Goal: Use online tool/utility: Utilize a website feature to perform a specific function

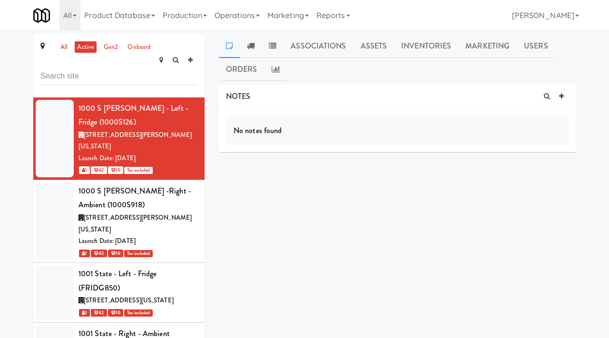
scroll to position [5918, 0]
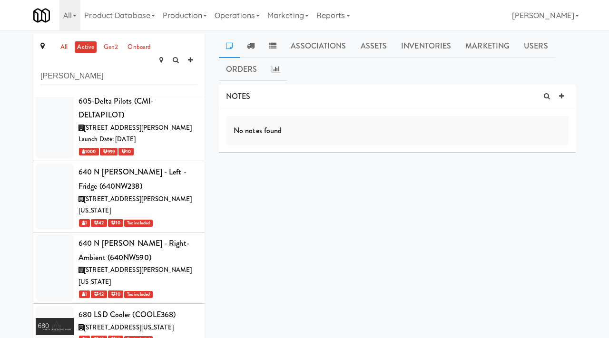
type input "[PERSON_NAME]"
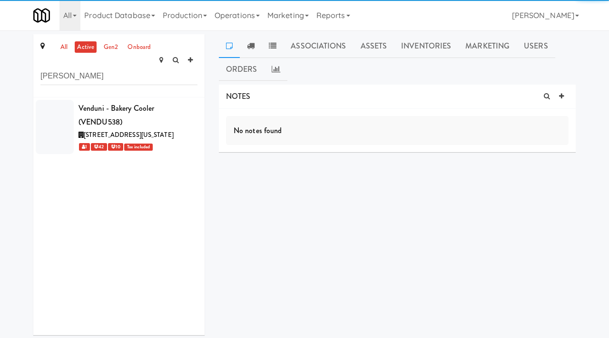
scroll to position [0, 0]
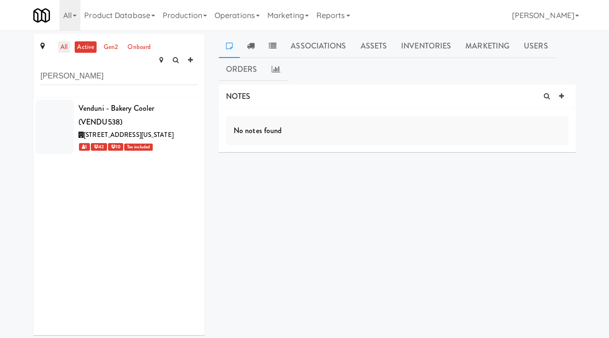
click at [68, 48] on link "all" at bounding box center [64, 47] width 12 height 12
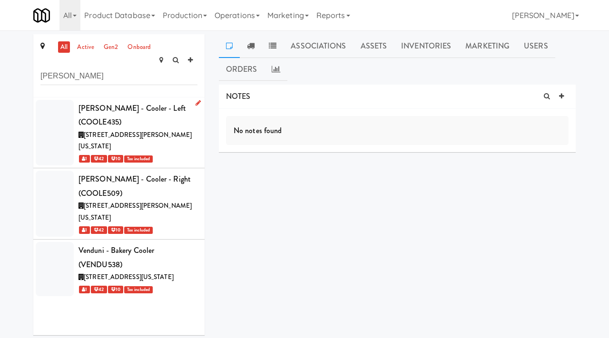
click at [181, 129] on div "[STREET_ADDRESS][PERSON_NAME][US_STATE]" at bounding box center [137, 140] width 119 height 23
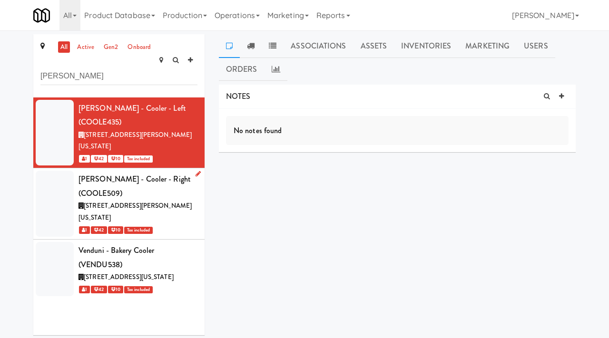
click at [197, 171] on icon at bounding box center [197, 174] width 5 height 6
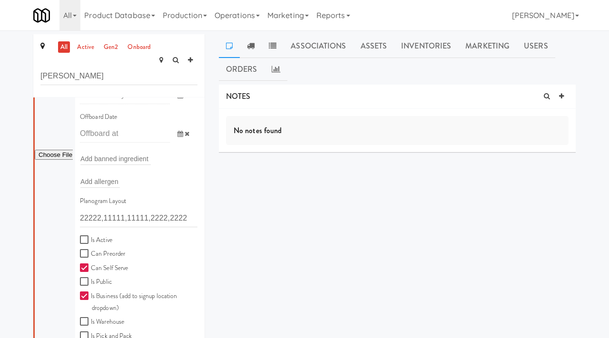
scroll to position [255, 0]
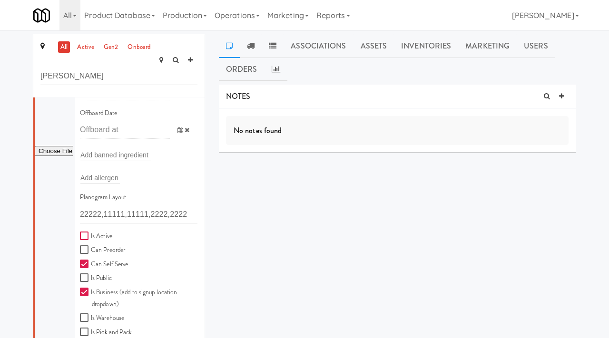
click at [85, 232] on input "Is Active" at bounding box center [85, 236] width 11 height 8
checkbox input "true"
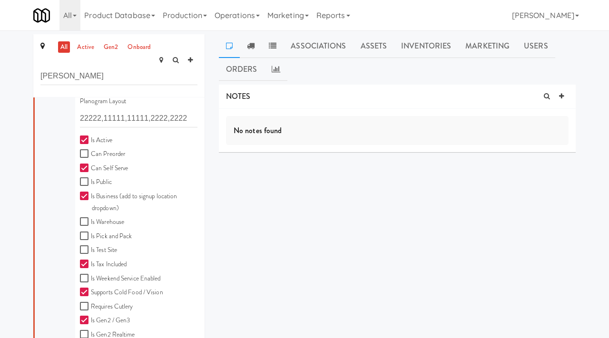
scroll to position [403, 0]
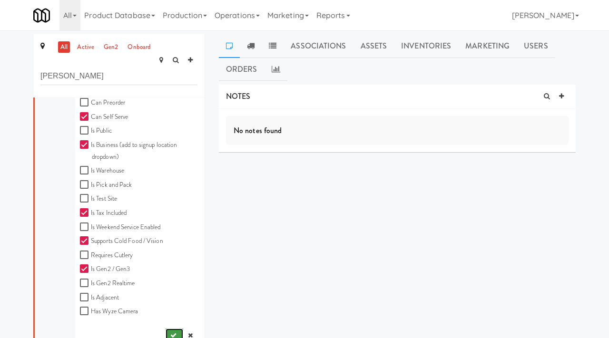
click at [170, 332] on icon "submit" at bounding box center [173, 335] width 6 height 6
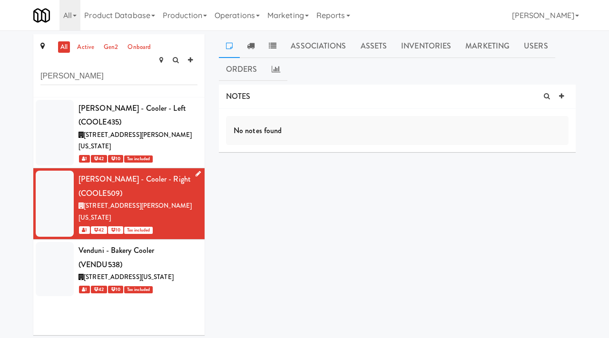
click at [197, 171] on icon at bounding box center [197, 174] width 5 height 6
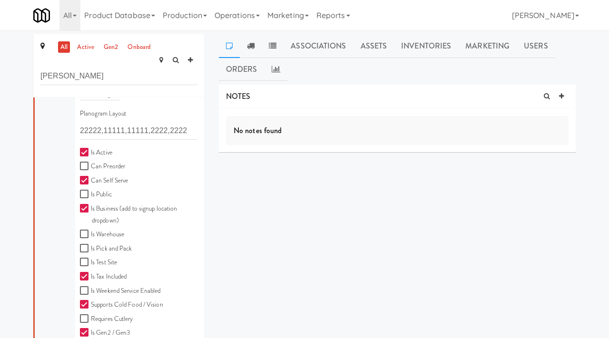
scroll to position [412, 0]
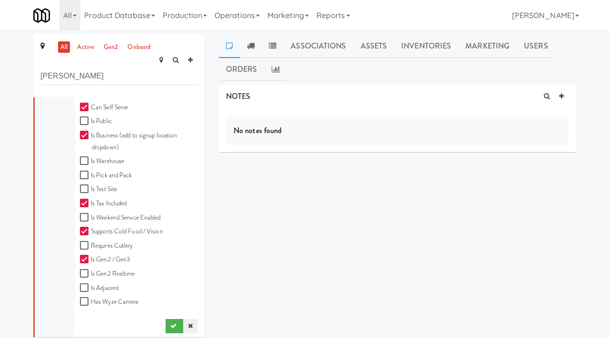
click at [188, 323] on icon at bounding box center [190, 326] width 5 height 6
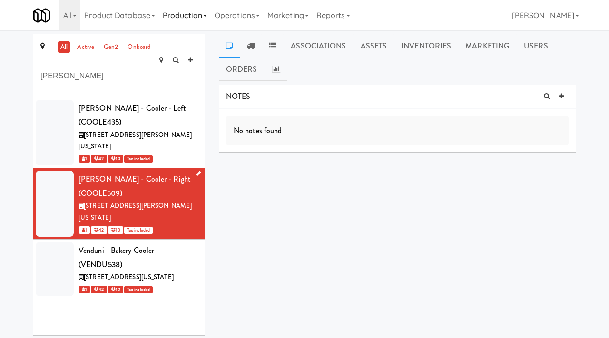
click at [211, 12] on link "Production" at bounding box center [185, 15] width 52 height 30
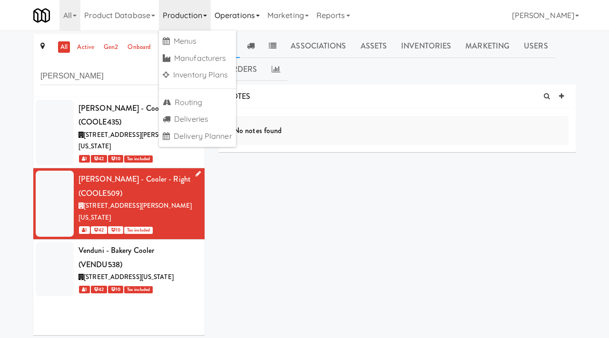
click at [242, 20] on link "Operations" at bounding box center [237, 15] width 53 height 30
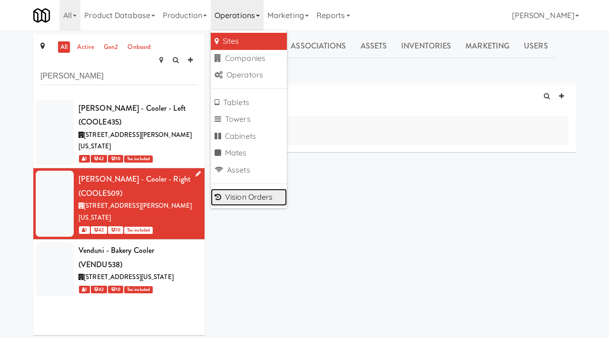
click at [237, 193] on link "Vision Orders" at bounding box center [249, 197] width 76 height 17
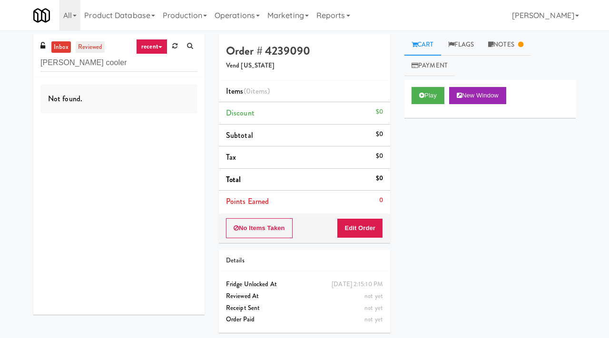
click at [88, 47] on link "reviewed" at bounding box center [90, 47] width 29 height 12
click at [94, 67] on input "[PERSON_NAME] cooler" at bounding box center [118, 63] width 157 height 18
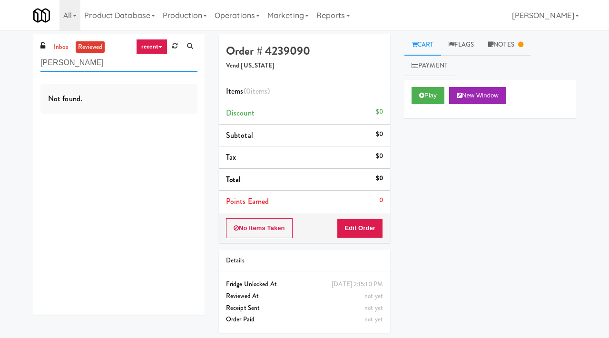
type input "[PERSON_NAME]"
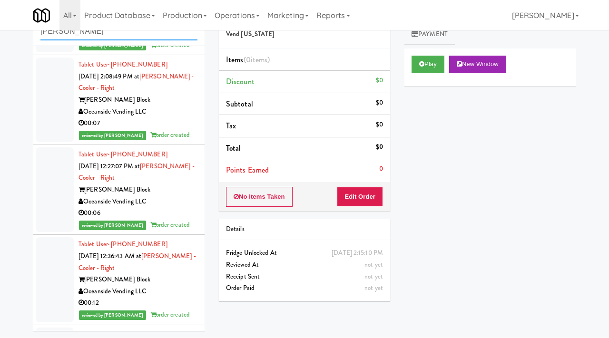
scroll to position [164, 0]
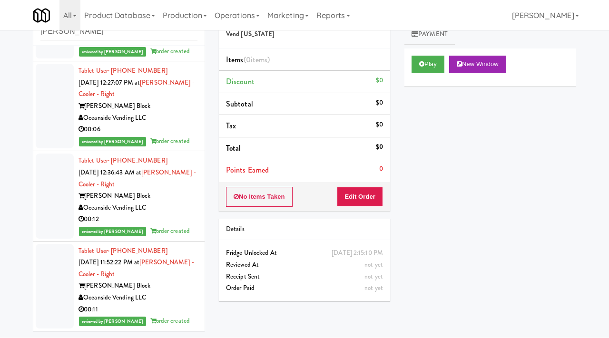
click at [182, 291] on div "[PERSON_NAME] Block" at bounding box center [137, 286] width 119 height 12
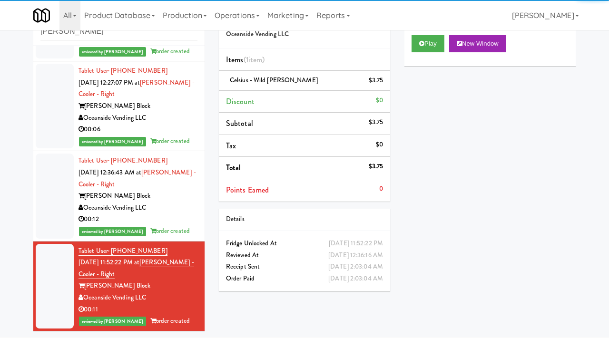
click at [160, 213] on div "Oceanside Vending LLC" at bounding box center [137, 208] width 119 height 12
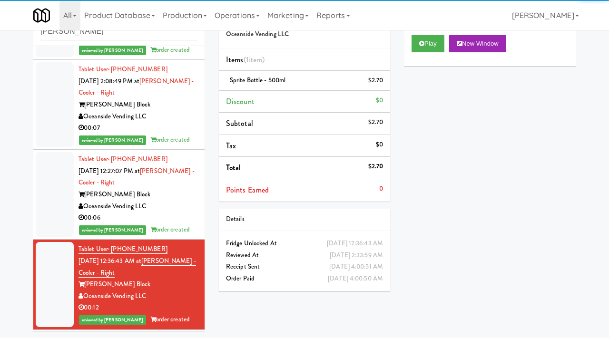
scroll to position [54, 0]
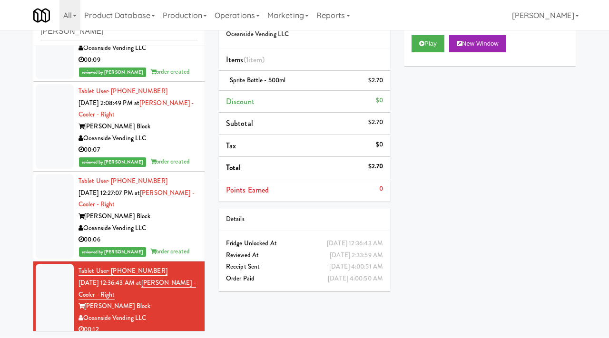
click at [164, 215] on div "[PERSON_NAME] Block" at bounding box center [137, 217] width 119 height 12
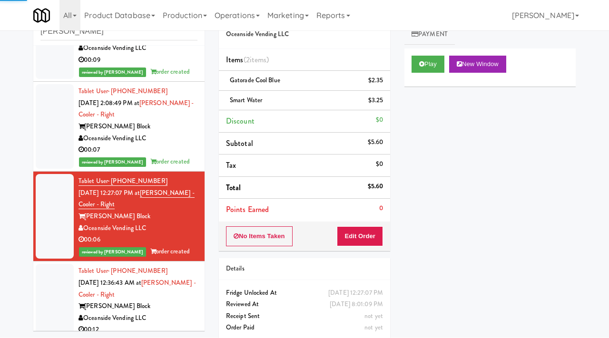
click at [176, 138] on div "Oceanside Vending LLC" at bounding box center [137, 139] width 119 height 12
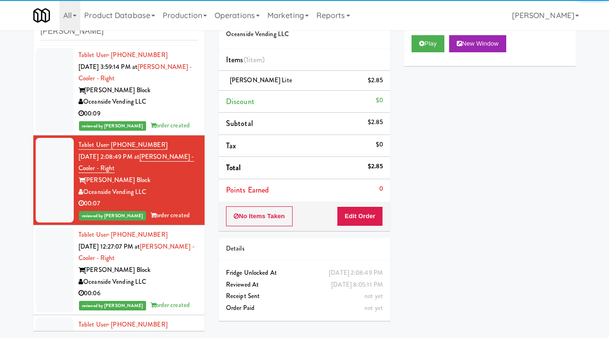
click at [179, 114] on div "00:09" at bounding box center [137, 114] width 119 height 12
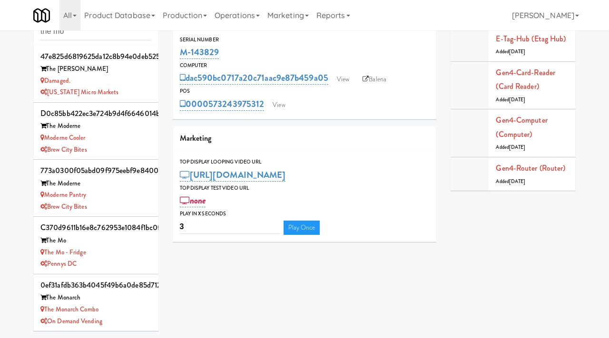
scroll to position [58, 0]
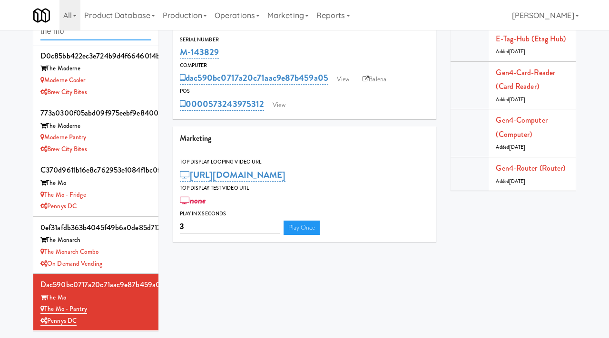
click at [92, 39] on input "the mo" at bounding box center [95, 32] width 111 height 18
paste input "[PERSON_NAME] - Cooler - Right:"
type input "[PERSON_NAME] - Cooler - Right"
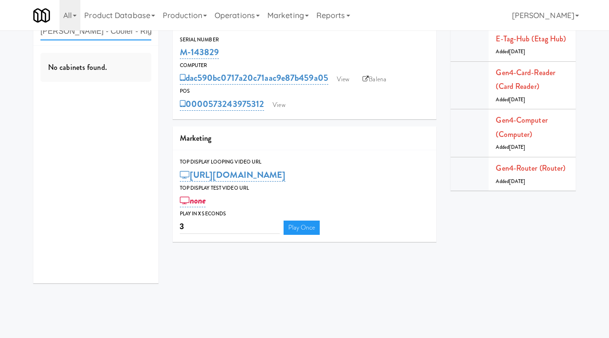
scroll to position [0, 0]
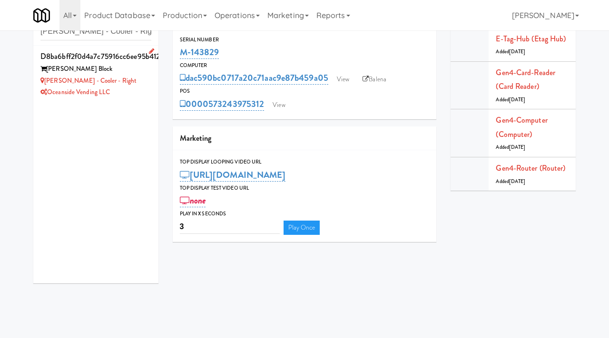
click at [135, 80] on div "[PERSON_NAME] - Cooler - Right" at bounding box center [95, 81] width 111 height 12
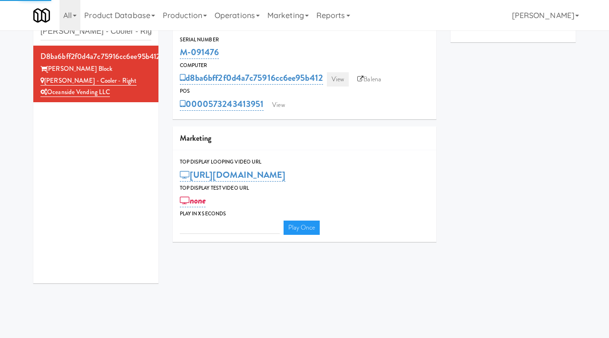
type input "3"
click at [344, 81] on link "View" at bounding box center [338, 79] width 22 height 14
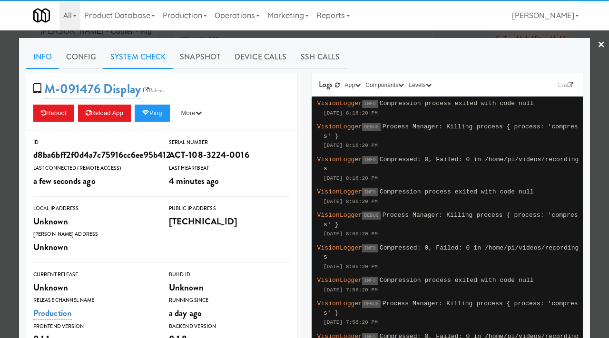
click at [157, 55] on link "System Check" at bounding box center [137, 57] width 69 height 24
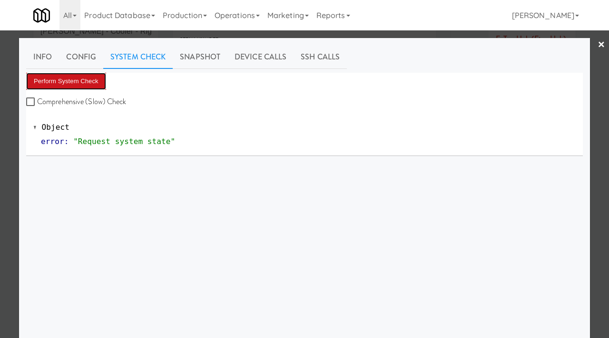
click at [85, 82] on button "Perform System Check" at bounding box center [66, 81] width 80 height 17
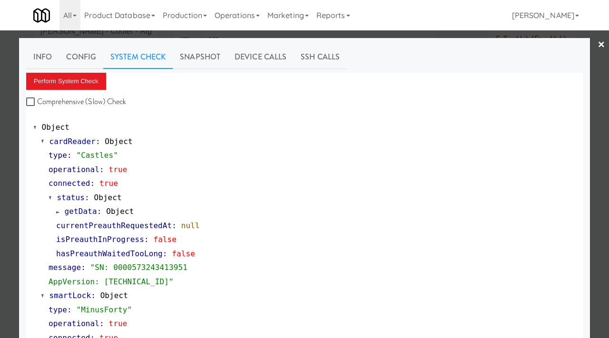
click at [0, 199] on div at bounding box center [304, 169] width 609 height 338
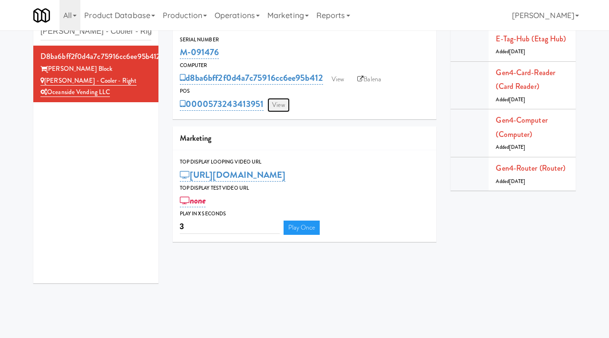
click at [275, 105] on link "View" at bounding box center [278, 105] width 22 height 14
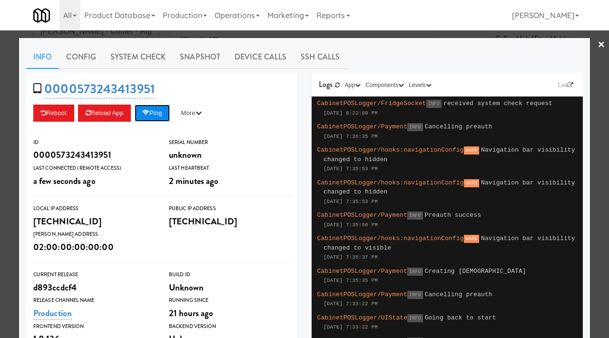
click at [163, 115] on button "Ping" at bounding box center [152, 113] width 35 height 17
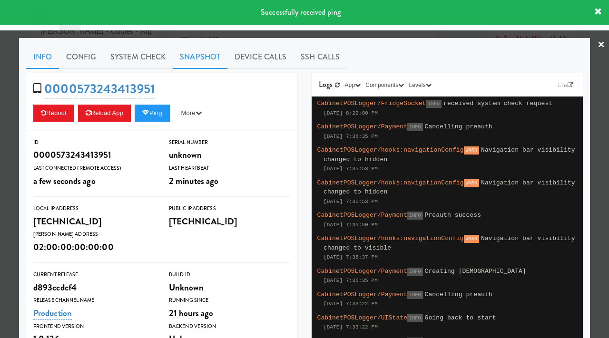
click at [199, 54] on link "Snapshot" at bounding box center [200, 57] width 55 height 24
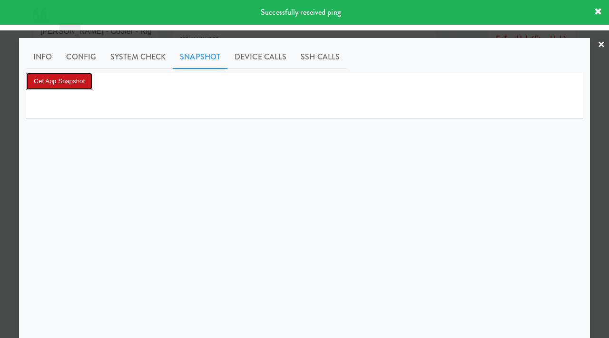
click at [82, 76] on button "Get App Snapshot" at bounding box center [59, 81] width 66 height 17
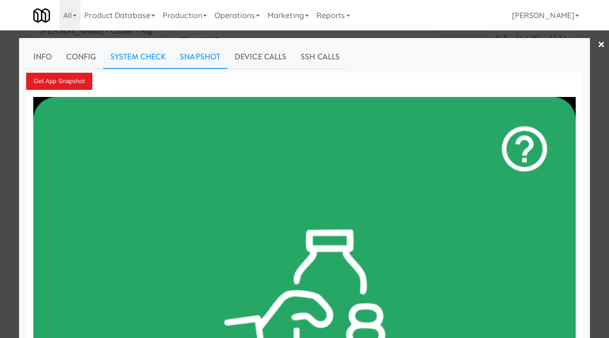
click at [121, 59] on link "System Check" at bounding box center [137, 57] width 69 height 24
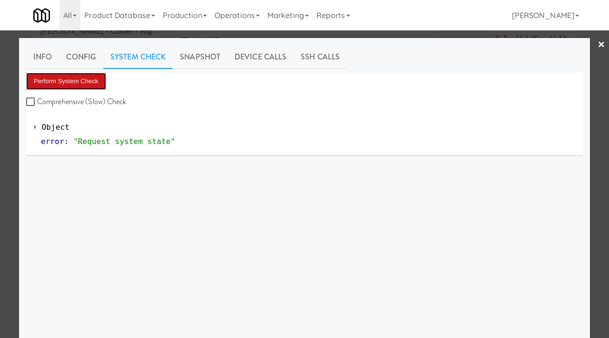
click at [71, 86] on button "Perform System Check" at bounding box center [66, 81] width 80 height 17
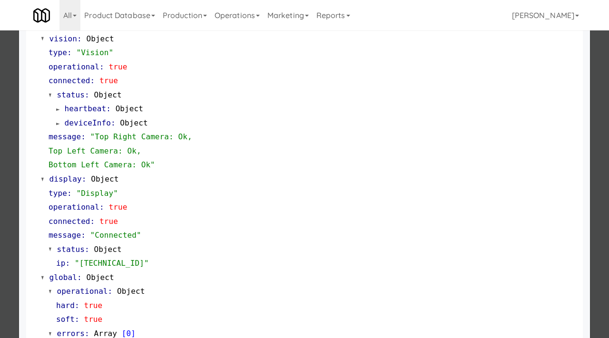
scroll to position [400, 0]
